Goal: Transaction & Acquisition: Purchase product/service

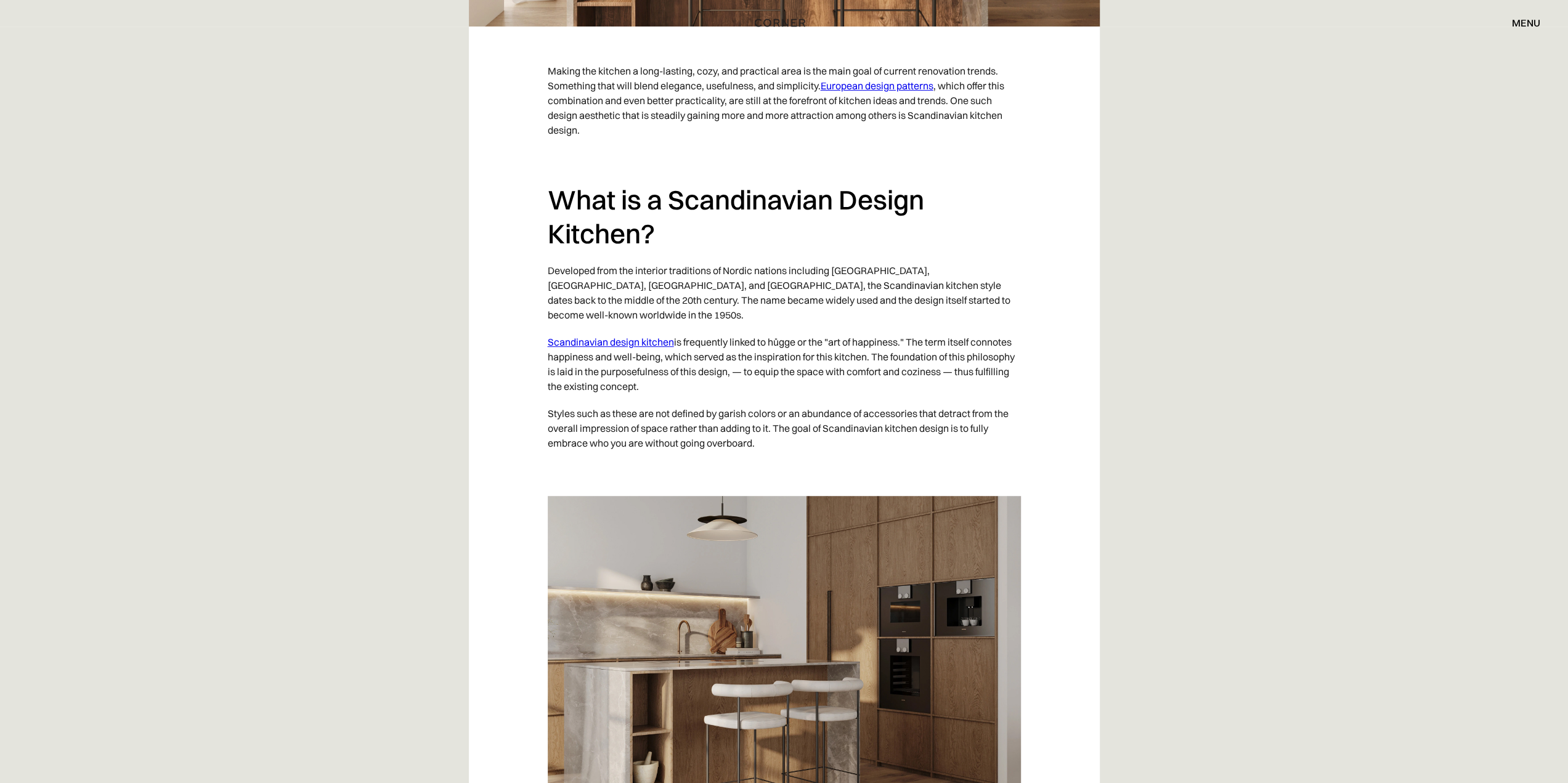
scroll to position [986, 0]
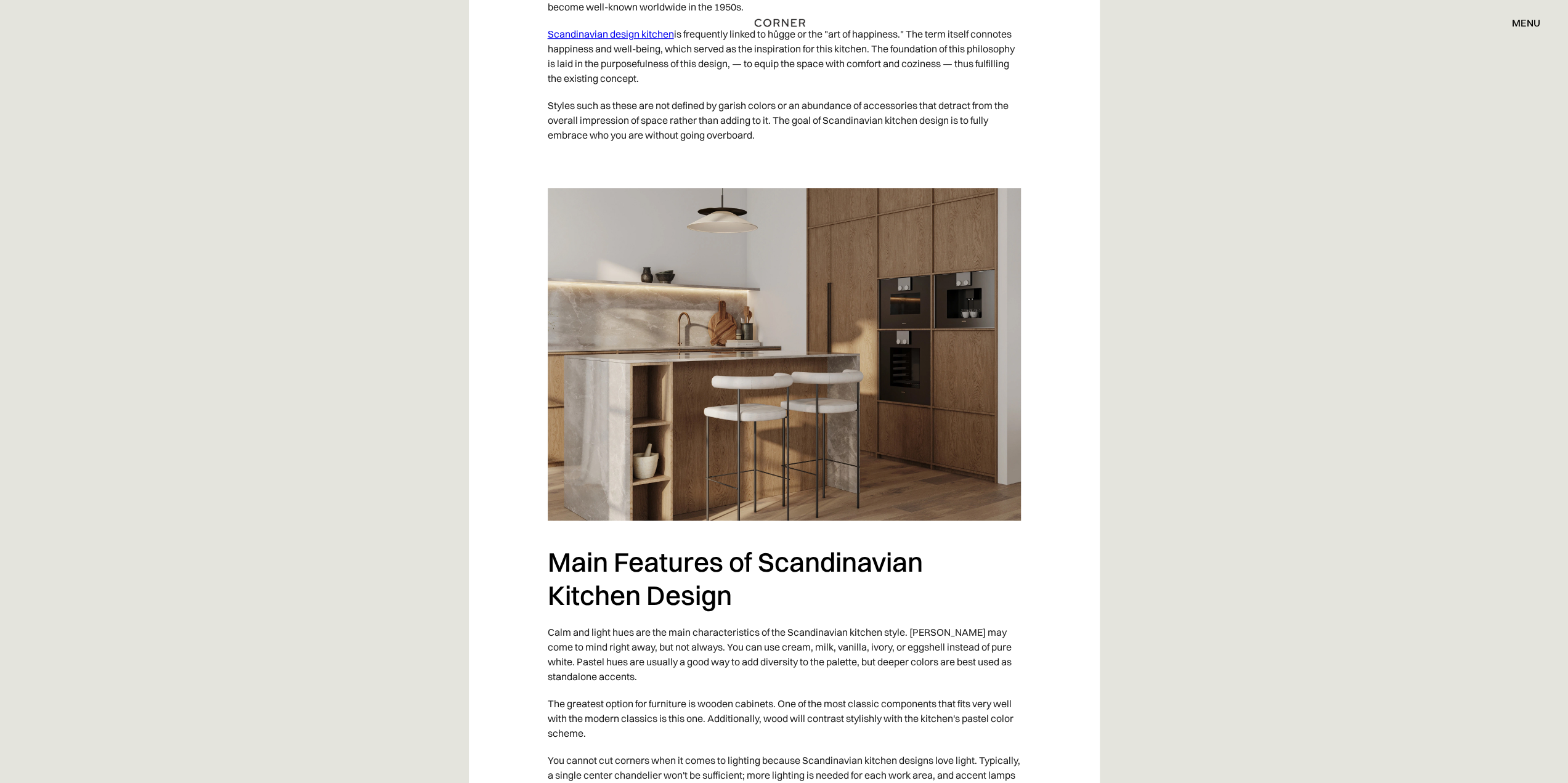
click at [941, 333] on img at bounding box center [784, 355] width 473 height 333
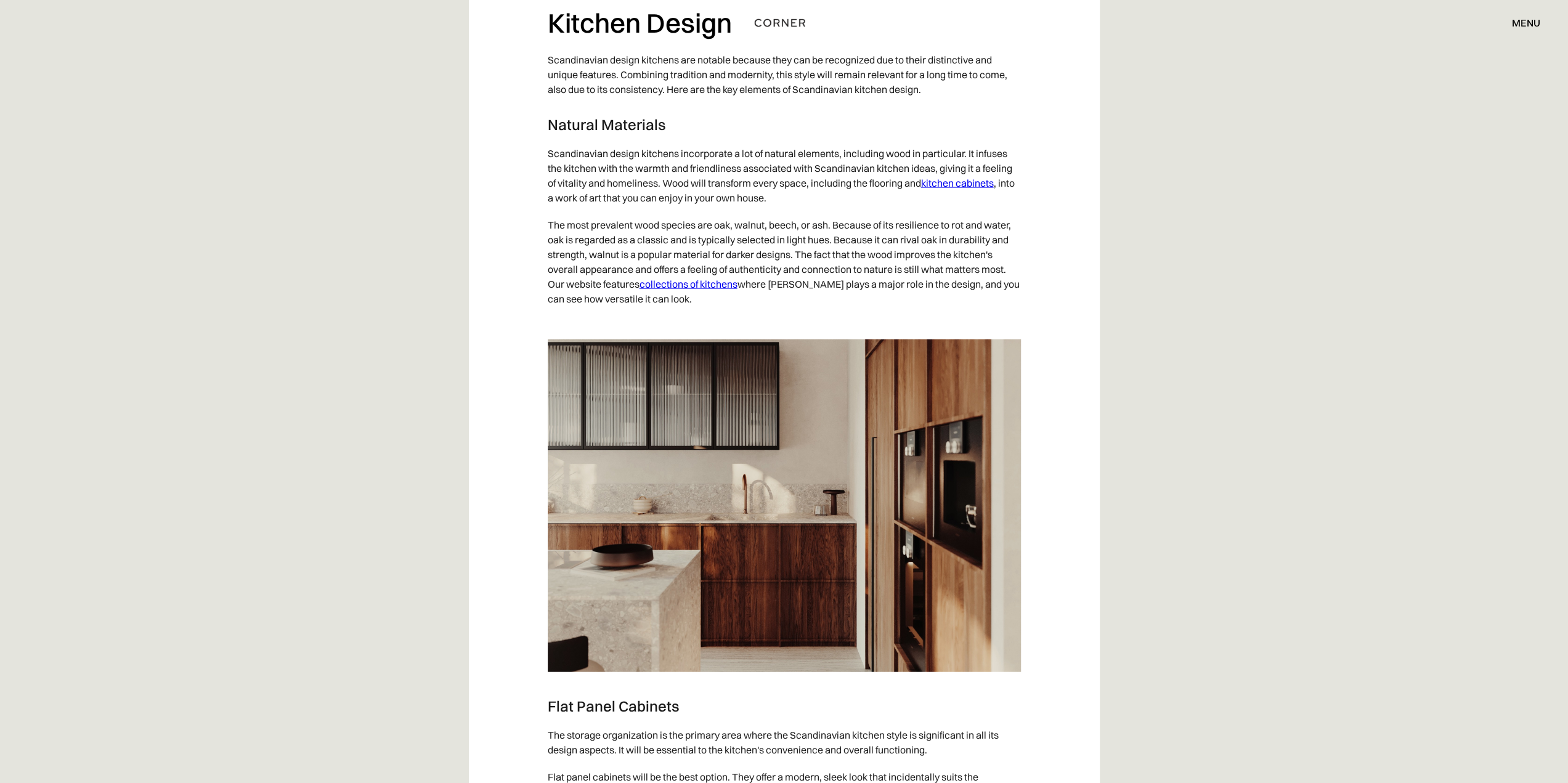
scroll to position [2589, 0]
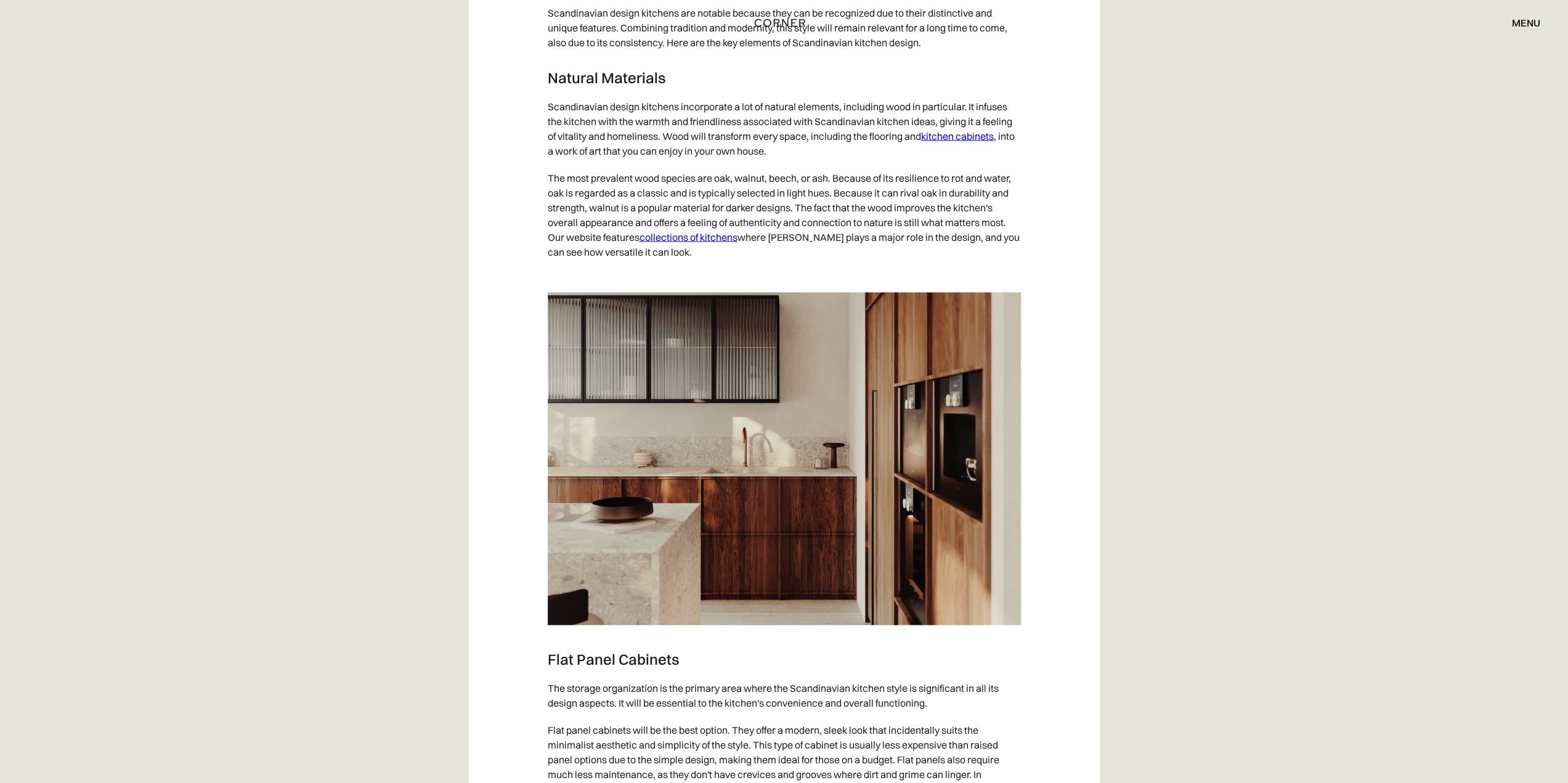
click at [944, 427] on img at bounding box center [784, 459] width 473 height 333
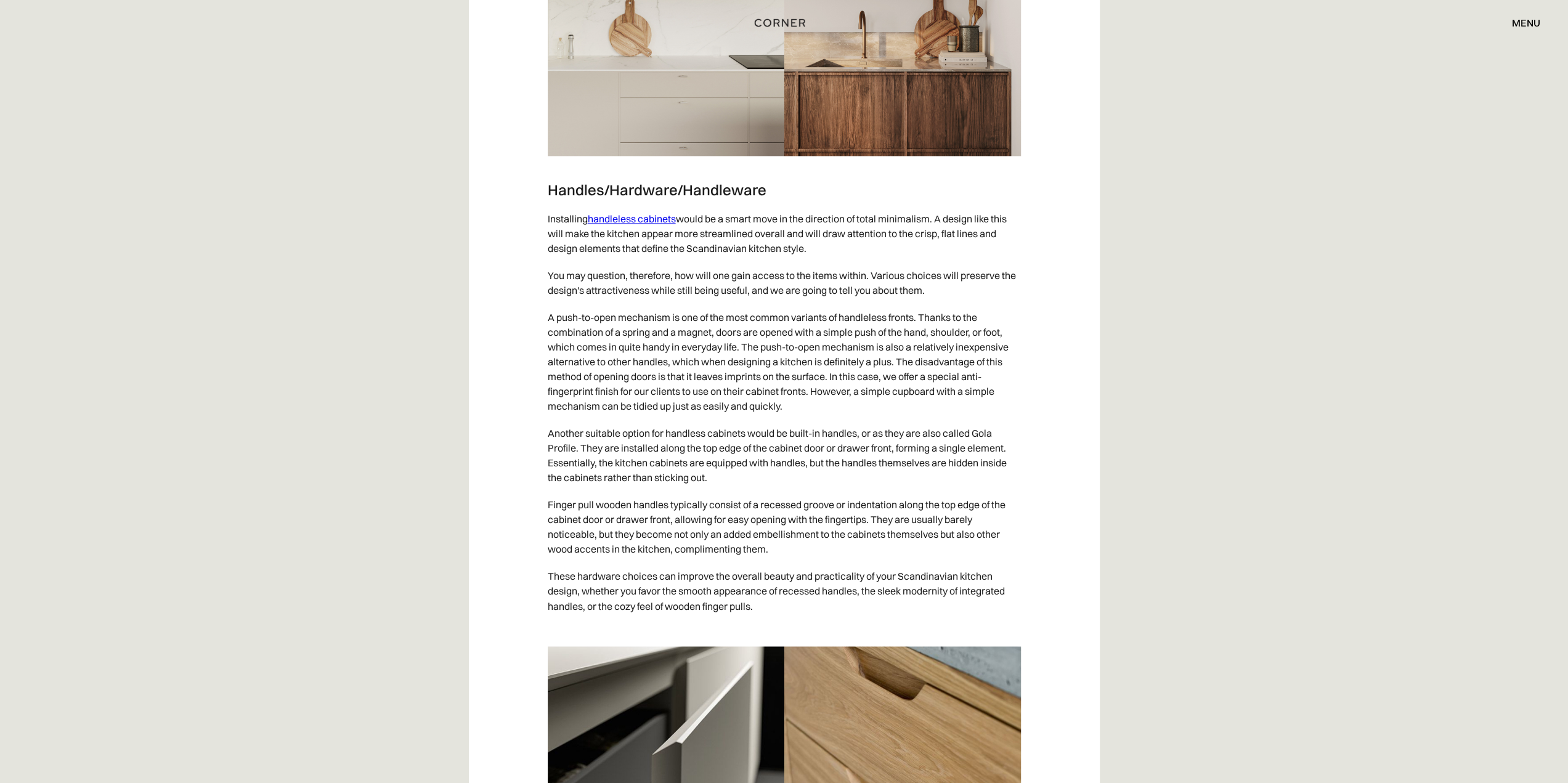
scroll to position [6411, 0]
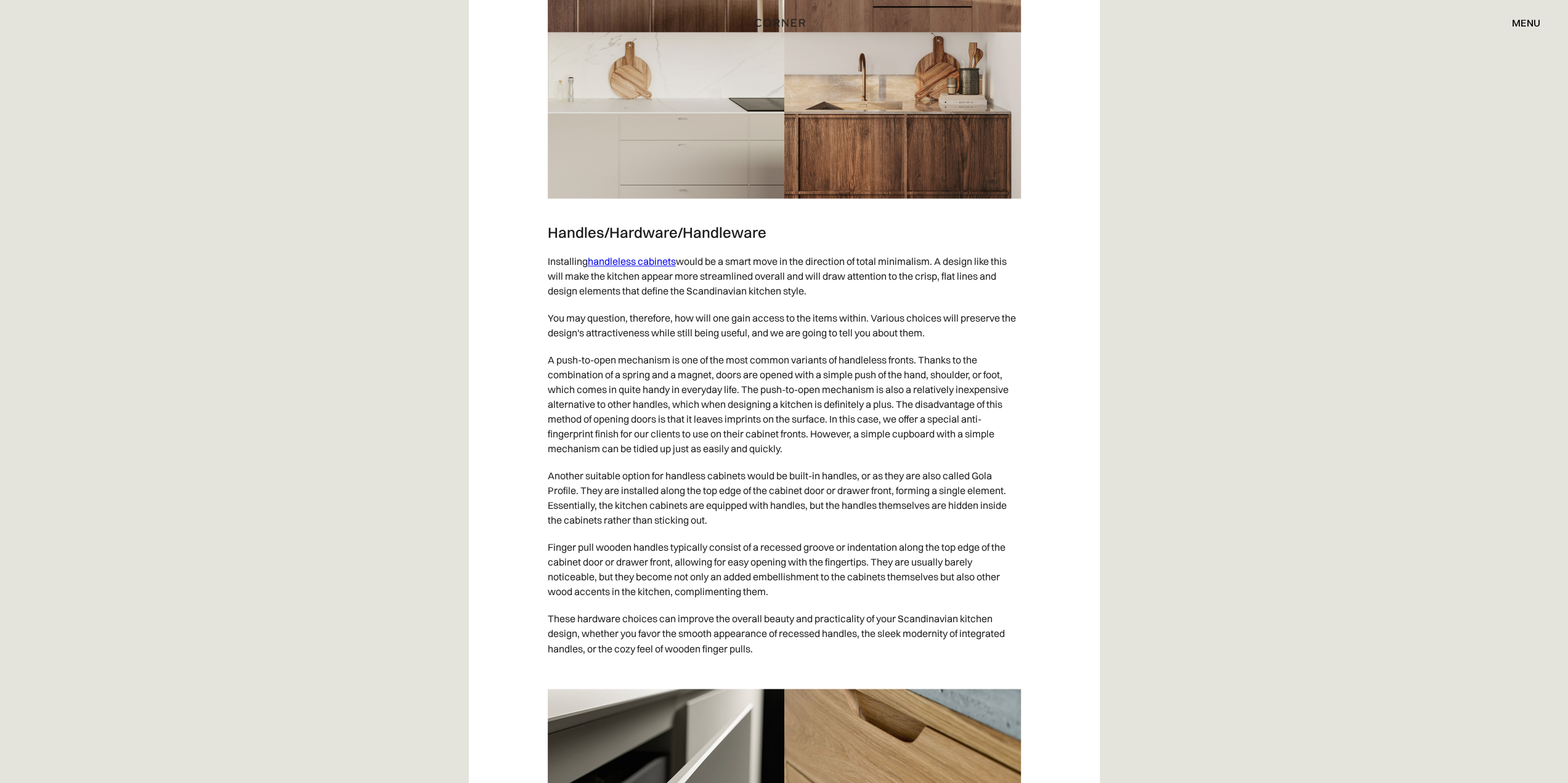
click at [1524, 21] on div "menu" at bounding box center [1526, 22] width 28 height 9
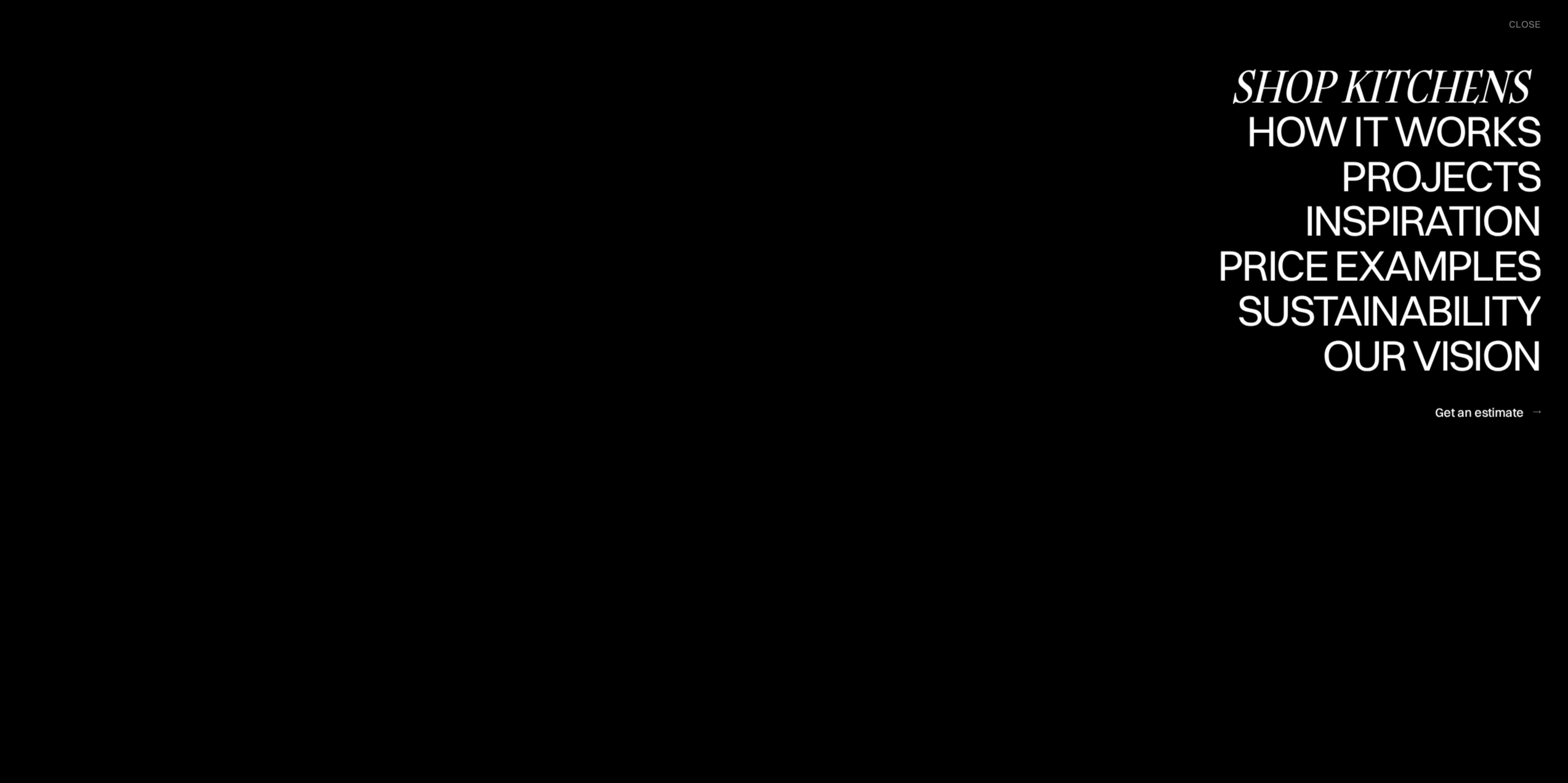
click at [1419, 80] on div "Shop Kitchens" at bounding box center [1385, 86] width 310 height 43
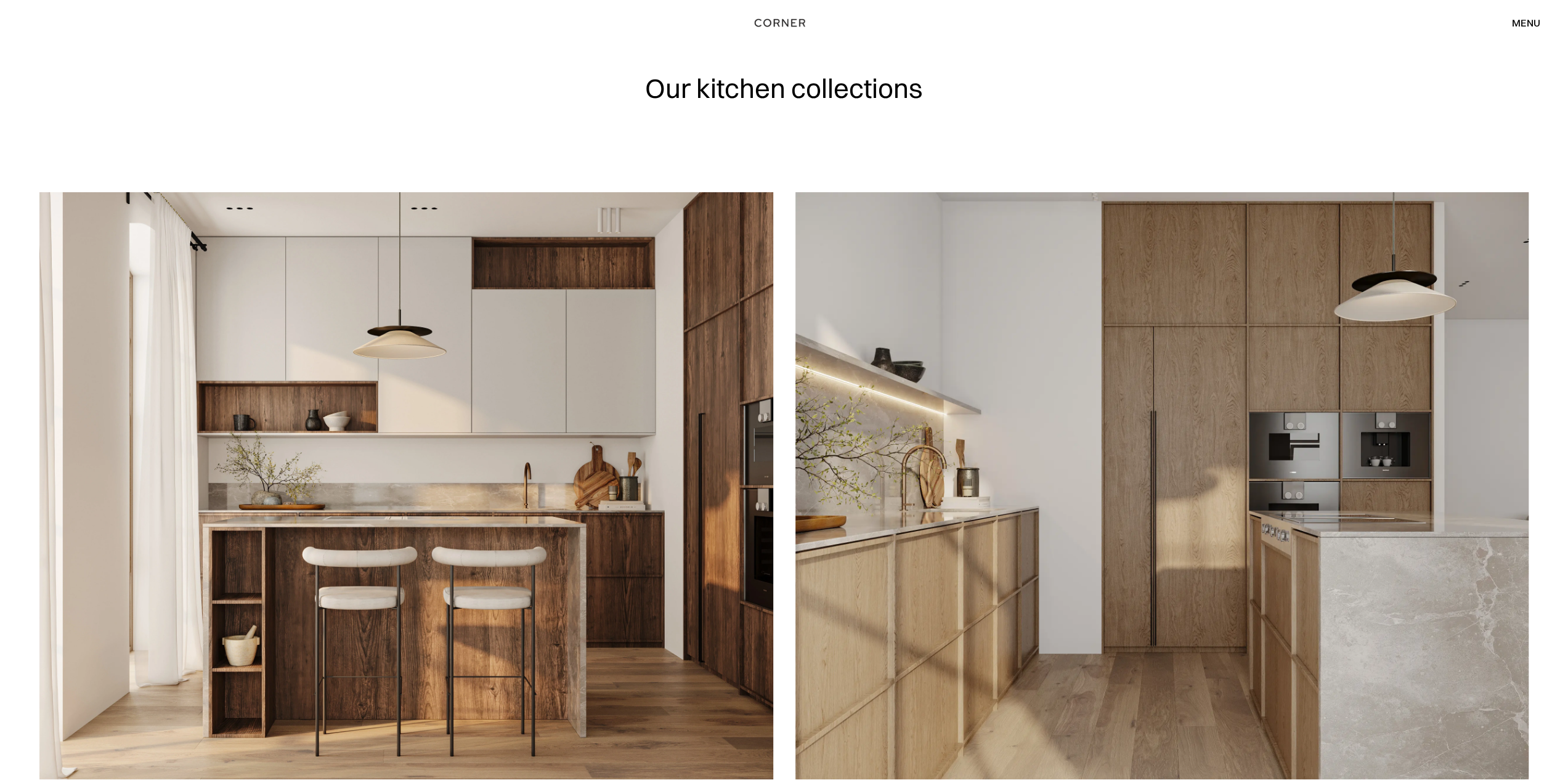
click at [1100, 344] on img at bounding box center [1162, 485] width 734 height 586
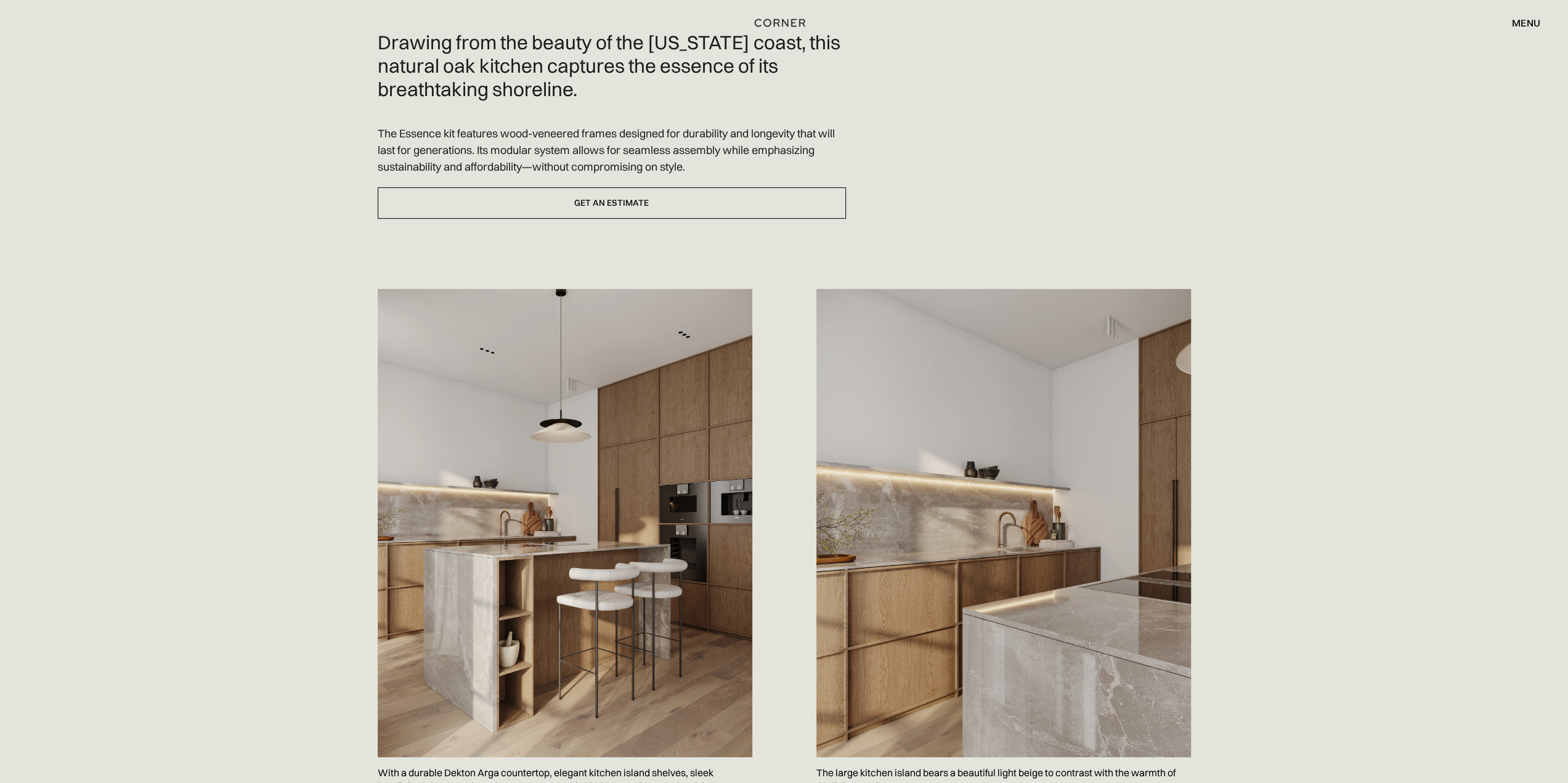
scroll to position [616, 0]
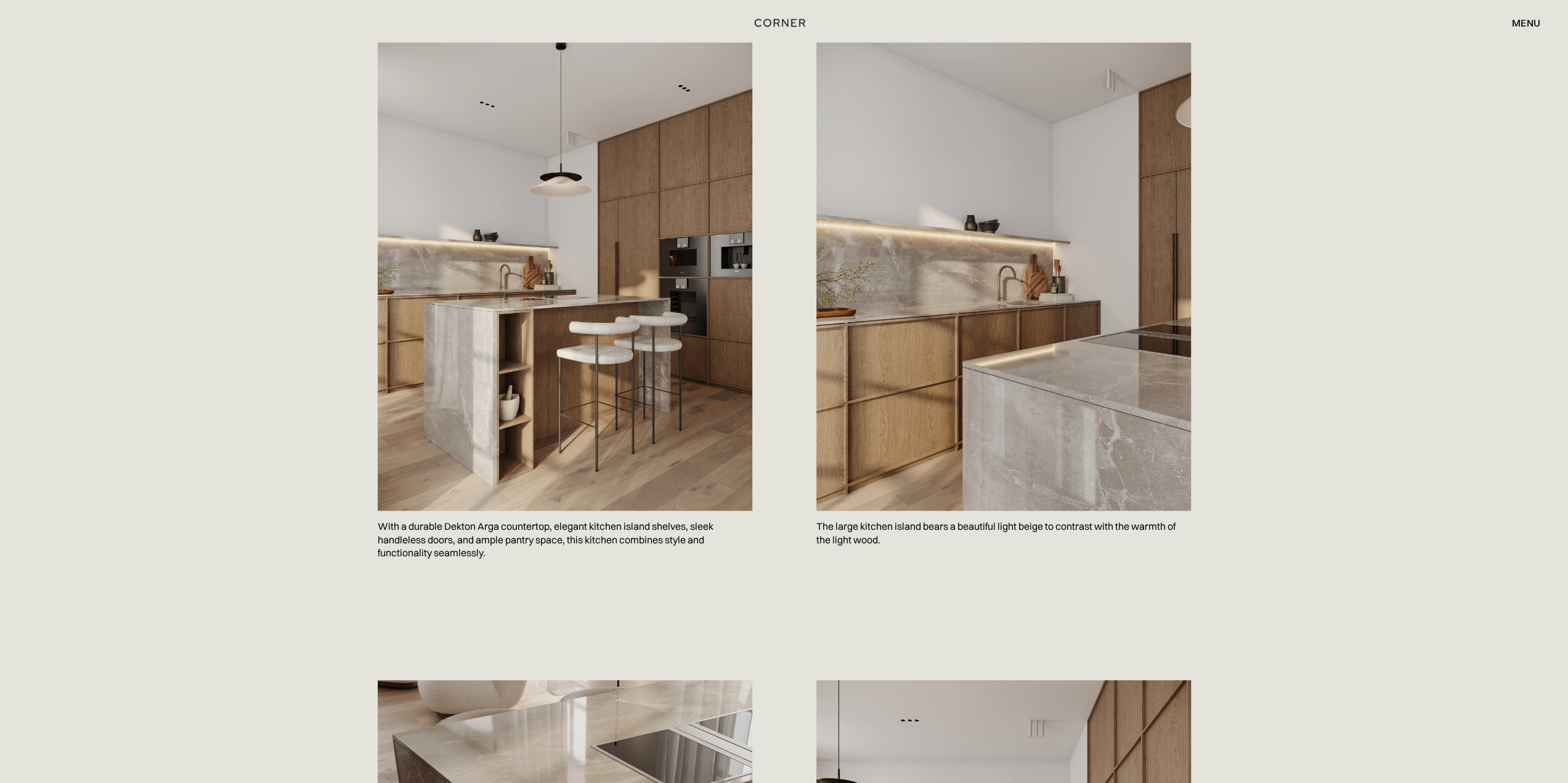
click at [1295, 397] on div "Drawing from the beauty of the California coast, this natural oak kitchen captu…" at bounding box center [784, 202] width 1568 height 896
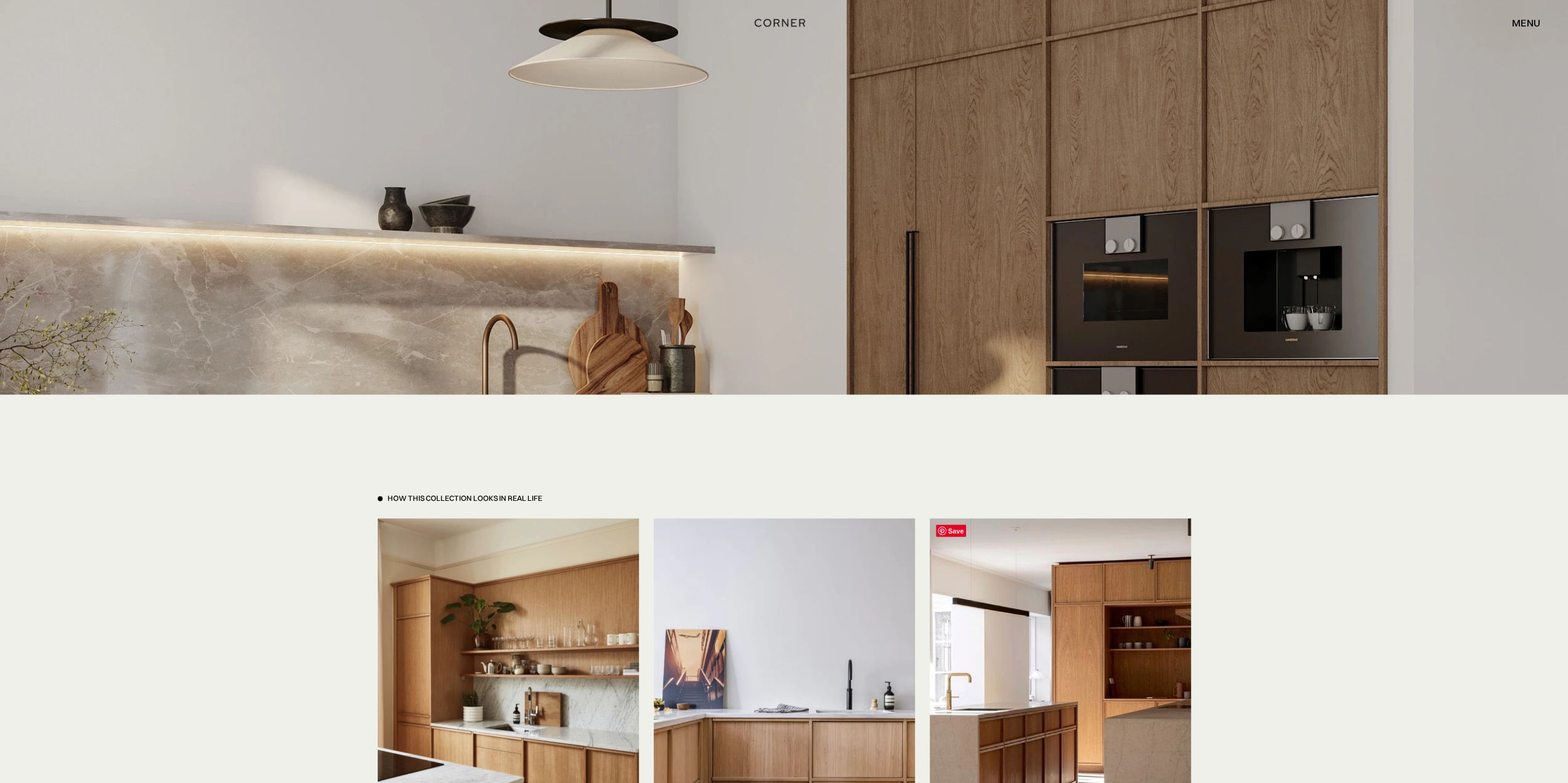
scroll to position [2342, 0]
